Goal: Task Accomplishment & Management: Use online tool/utility

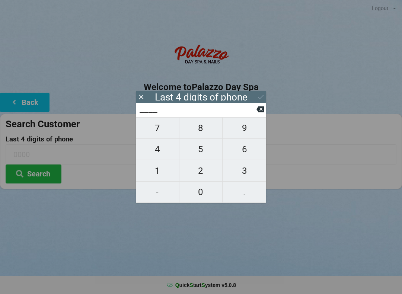
click at [157, 168] on span "1" at bounding box center [157, 171] width 43 height 16
type input "1___"
click at [248, 168] on span "3" at bounding box center [245, 171] width 44 height 16
type input "13__"
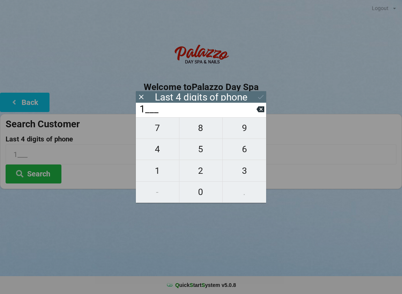
type input "13__"
click at [149, 173] on span "1" at bounding box center [157, 171] width 43 height 16
type input "131_"
click at [150, 168] on span "1" at bounding box center [157, 171] width 43 height 16
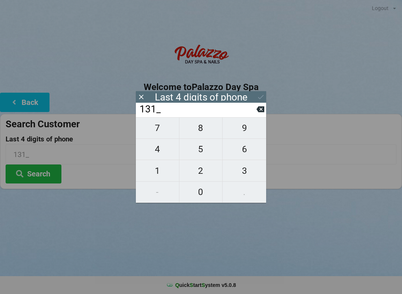
type input "1311"
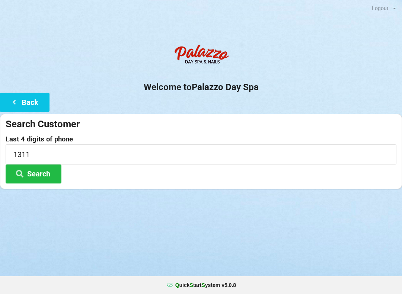
click at [255, 245] on div "Logout Logout Sign-In Welcome to Palazzo Day Spa Back Search Customer Last 4 di…" at bounding box center [201, 147] width 402 height 294
click at [35, 168] on button "Search" at bounding box center [34, 174] width 56 height 19
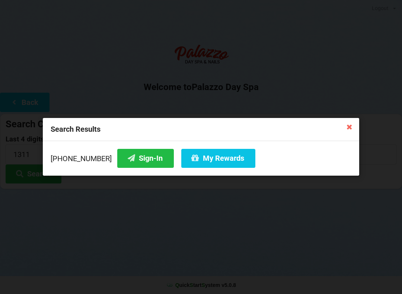
click at [127, 156] on icon at bounding box center [131, 158] width 9 height 6
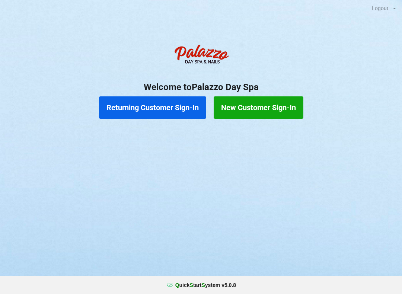
click at [185, 109] on button "Returning Customer Sign-In" at bounding box center [152, 107] width 107 height 22
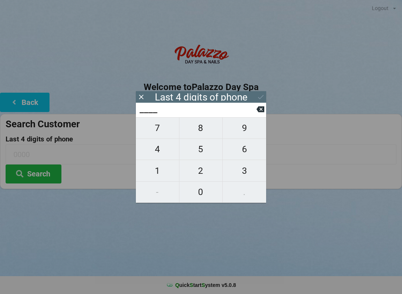
click at [198, 174] on span "2" at bounding box center [200, 171] width 43 height 16
type input "2___"
click at [154, 130] on span "7" at bounding box center [157, 128] width 43 height 16
type input "27__"
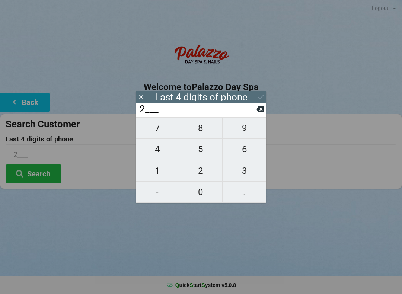
type input "27__"
click at [240, 130] on span "9" at bounding box center [245, 128] width 44 height 16
type input "279_"
click at [161, 169] on span "1" at bounding box center [157, 171] width 43 height 16
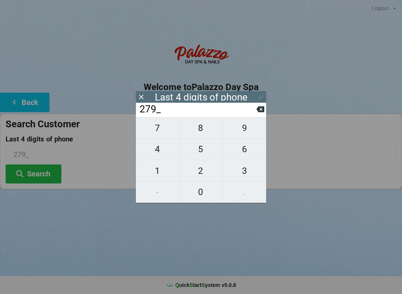
type input "2791"
click at [257, 111] on icon at bounding box center [261, 109] width 8 height 8
click at [160, 179] on span "1" at bounding box center [157, 171] width 43 height 16
type input "2791"
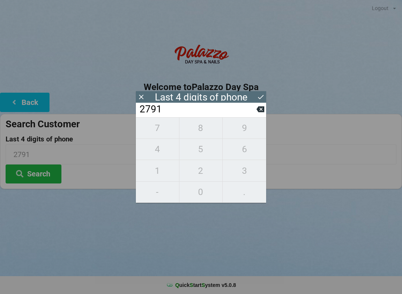
click at [258, 97] on icon at bounding box center [261, 97] width 8 height 8
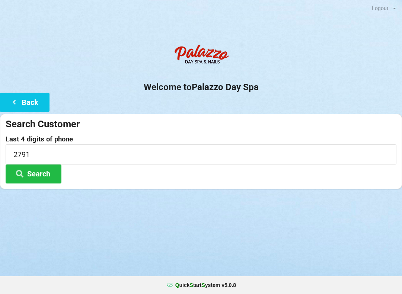
click at [49, 178] on button "Search" at bounding box center [34, 174] width 56 height 19
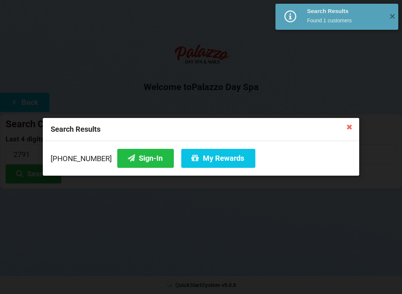
click at [134, 162] on button "Sign-In" at bounding box center [145, 158] width 57 height 19
